Goal: Transaction & Acquisition: Purchase product/service

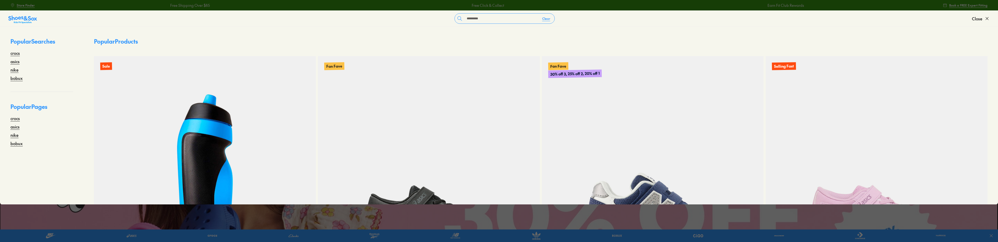
type input "*********"
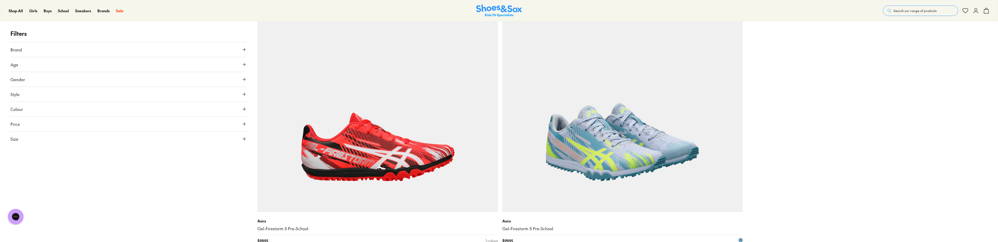
scroll to position [106, 0]
click at [590, 135] on img at bounding box center [622, 91] width 241 height 241
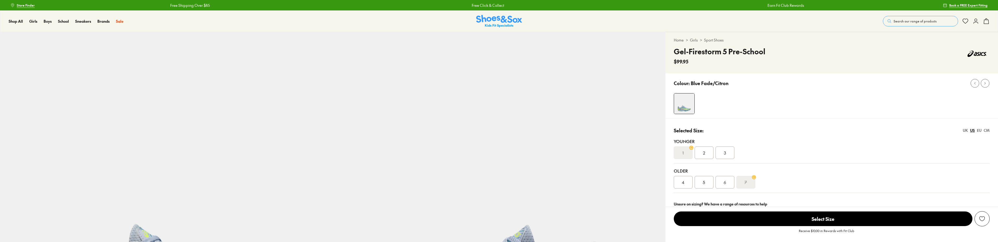
scroll to position [49, 0]
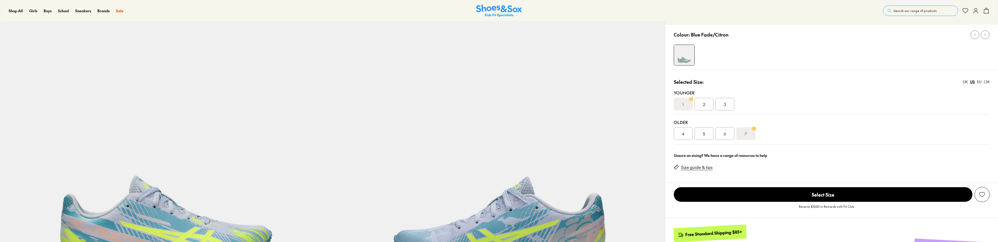
select select "*"
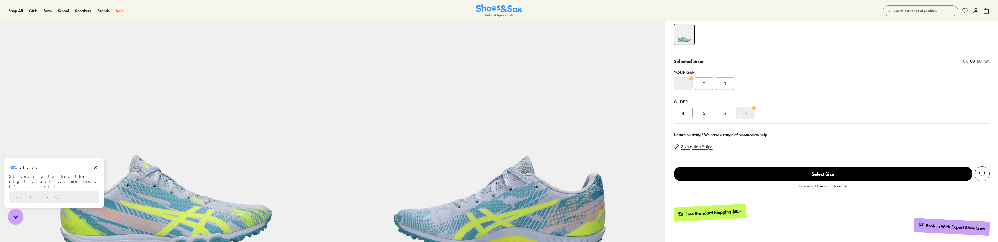
scroll to position [0, 0]
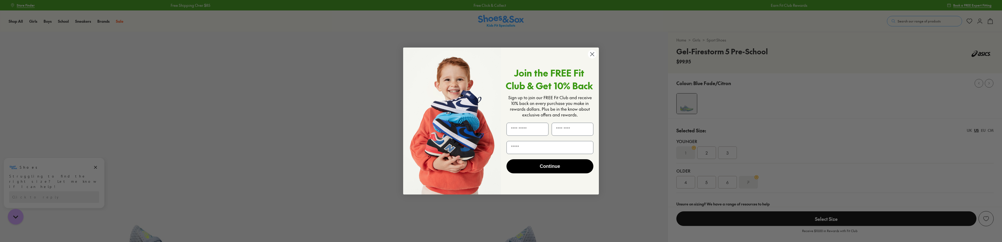
click at [591, 53] on circle "Close dialog" at bounding box center [592, 54] width 9 height 9
